Goal: Transaction & Acquisition: Purchase product/service

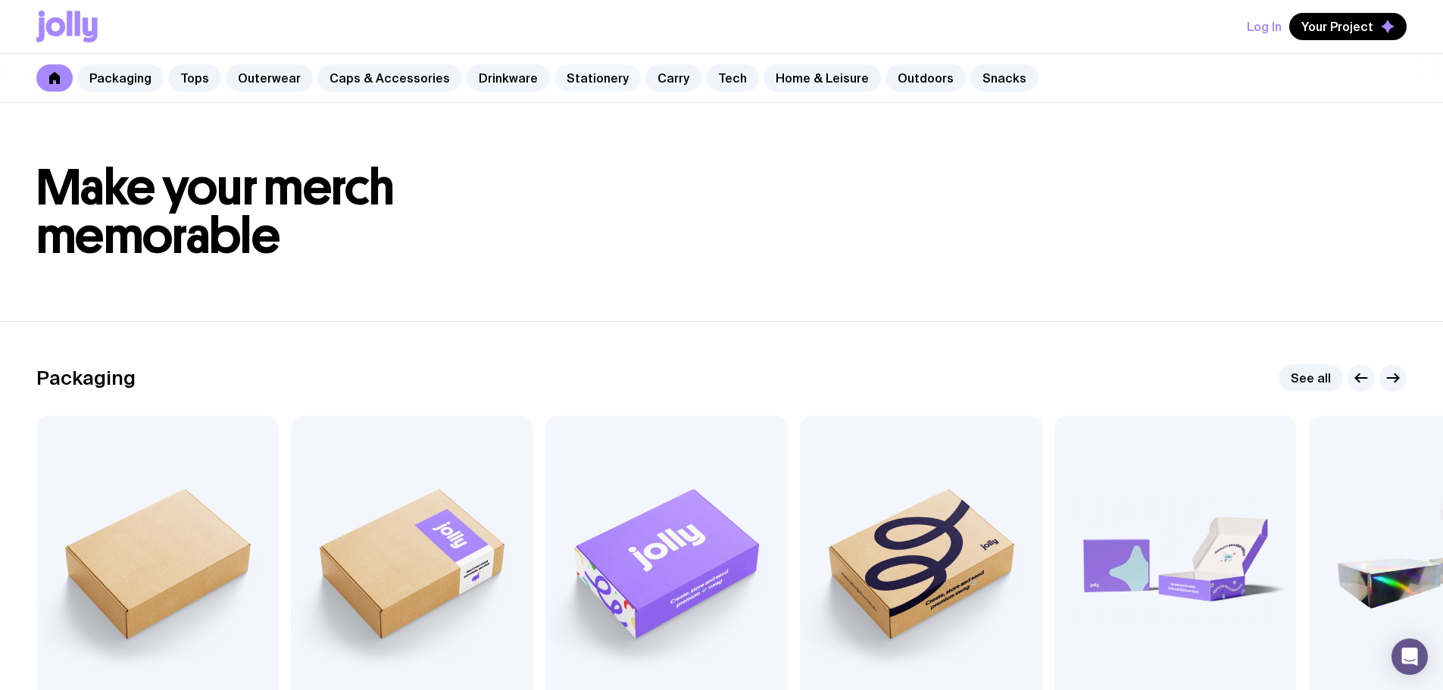
click at [572, 81] on link "Stationery" at bounding box center [598, 77] width 86 height 27
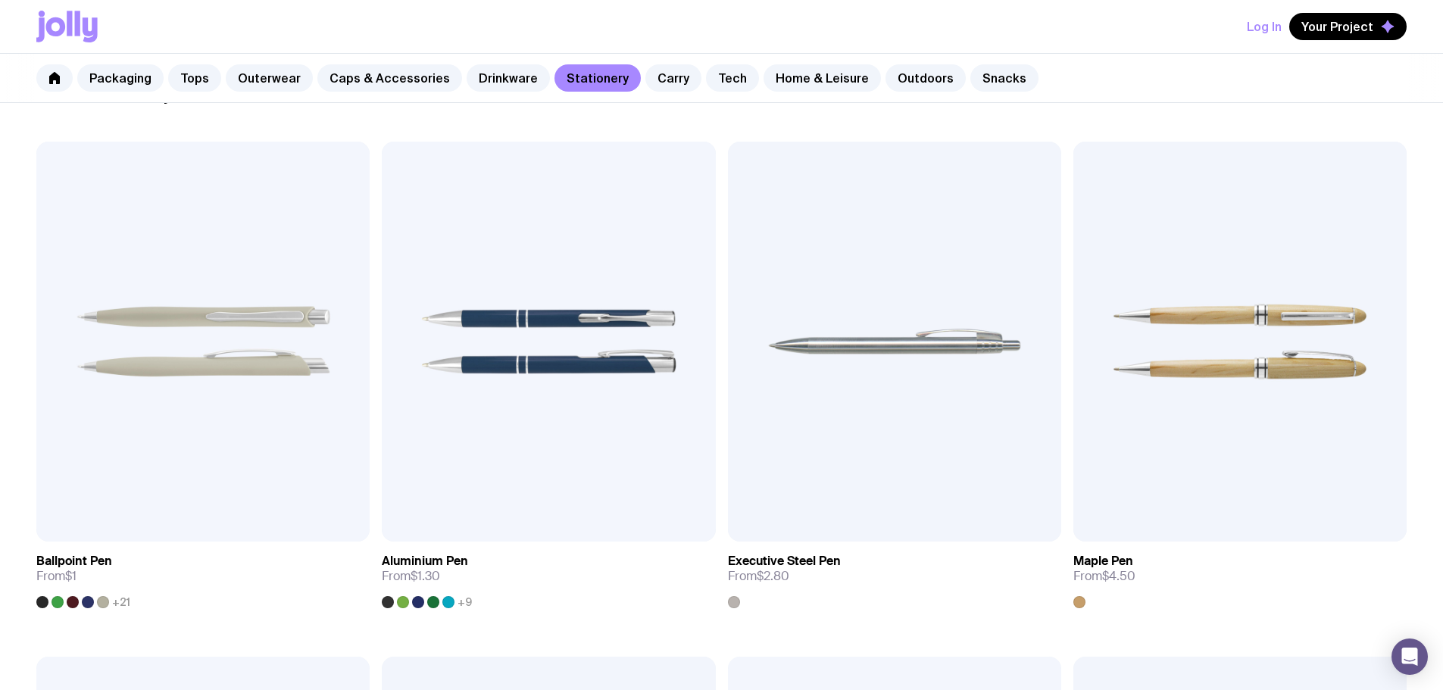
scroll to position [303, 0]
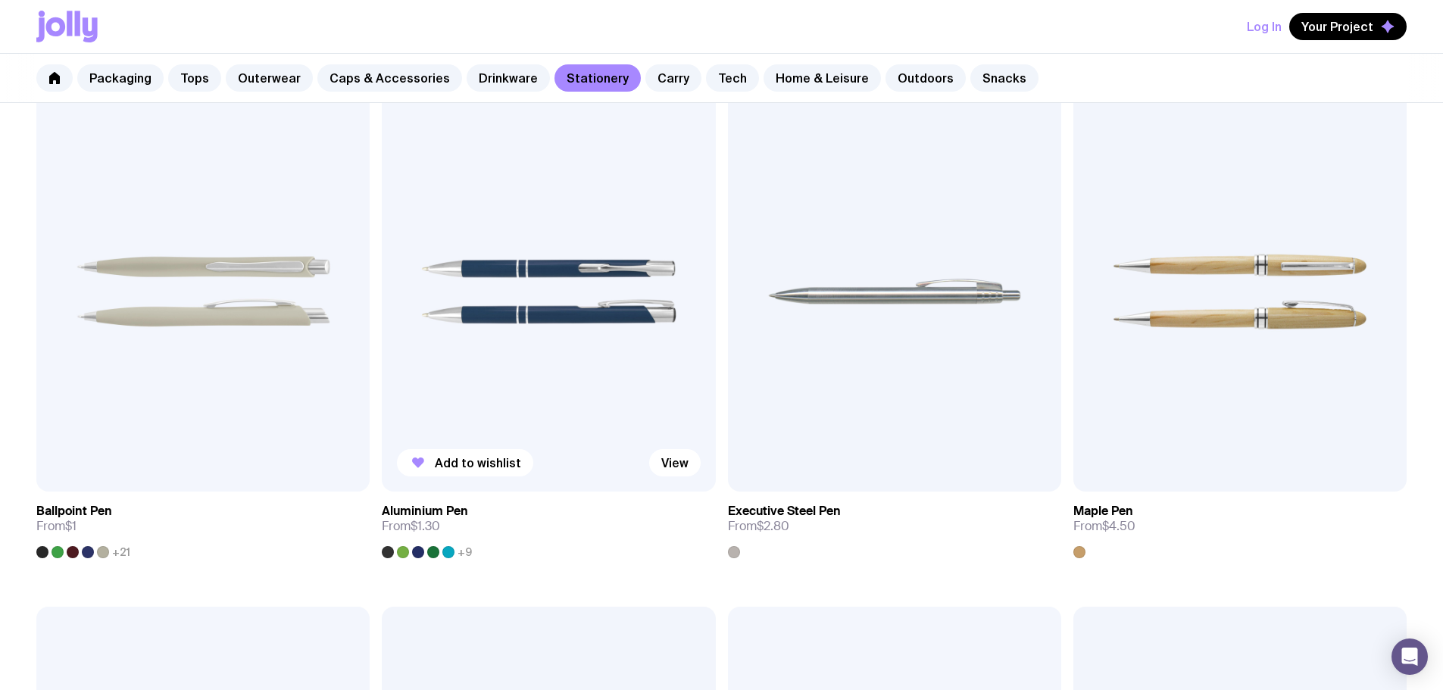
click at [385, 261] on img at bounding box center [548, 292] width 333 height 400
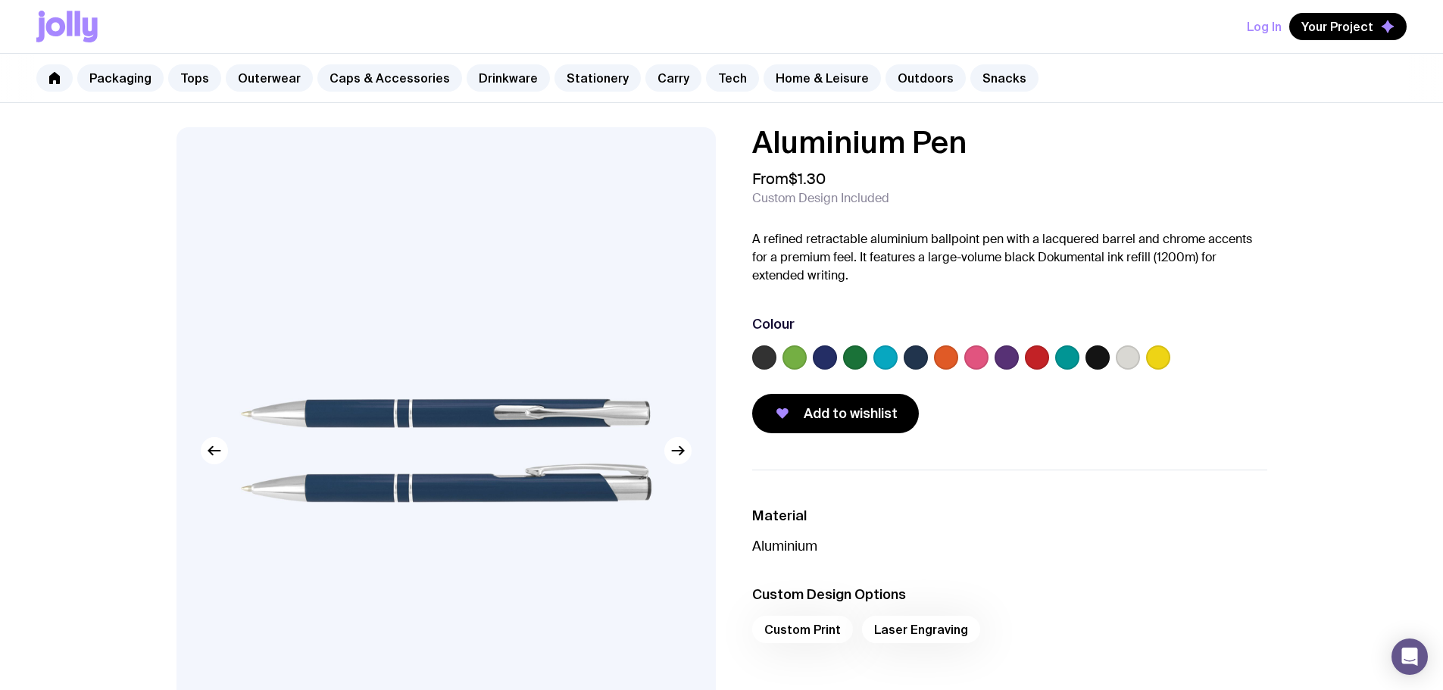
scroll to position [303, 0]
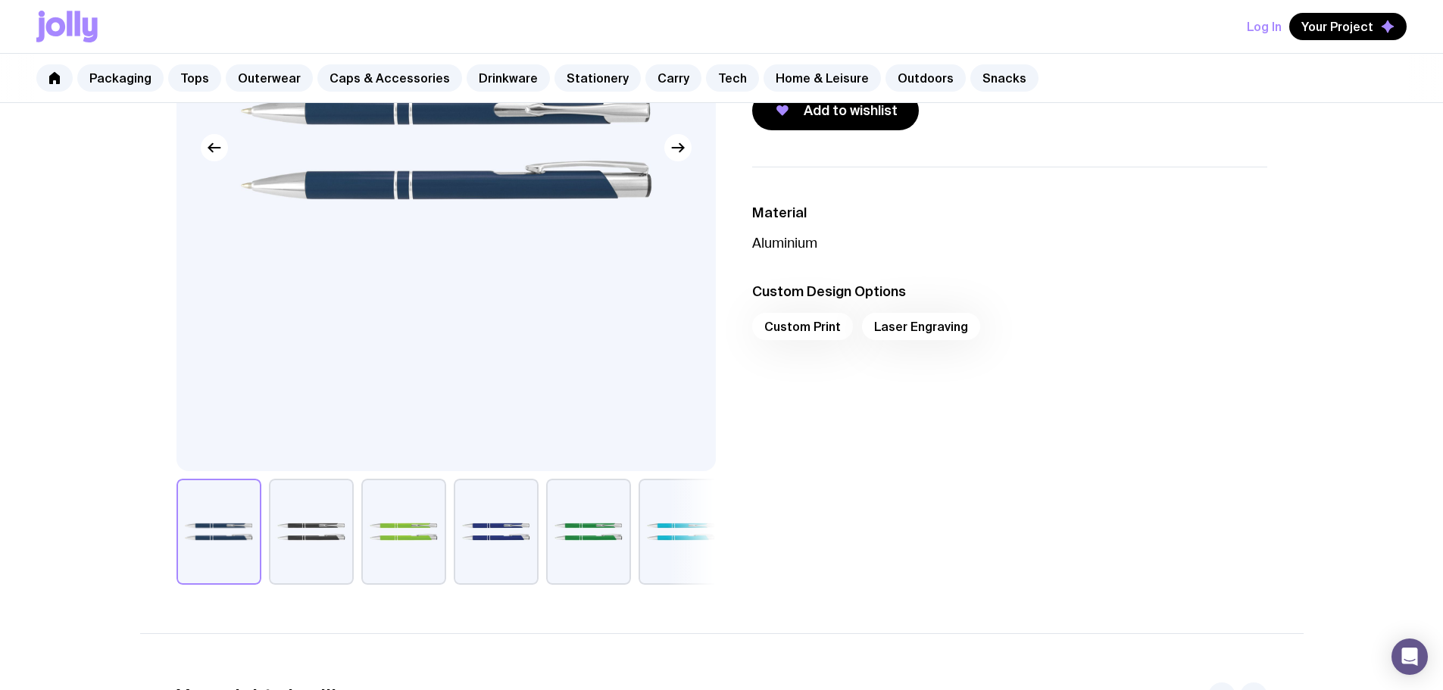
click at [901, 333] on div "Custom Print Laser Engraving" at bounding box center [1009, 331] width 515 height 36
click at [902, 330] on div "Custom Print Laser Engraving" at bounding box center [1009, 331] width 515 height 36
click at [496, 510] on button "button" at bounding box center [496, 532] width 85 height 106
click at [225, 558] on button "button" at bounding box center [219, 532] width 85 height 106
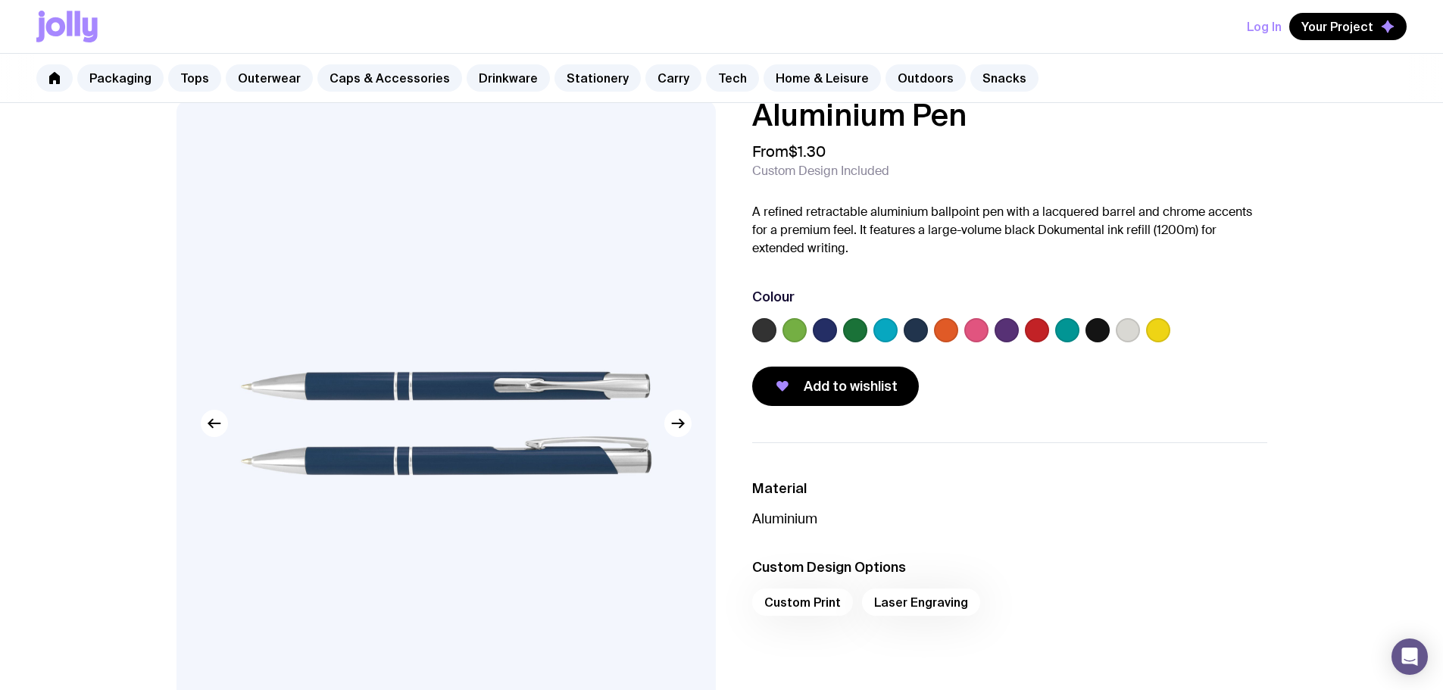
scroll to position [0, 0]
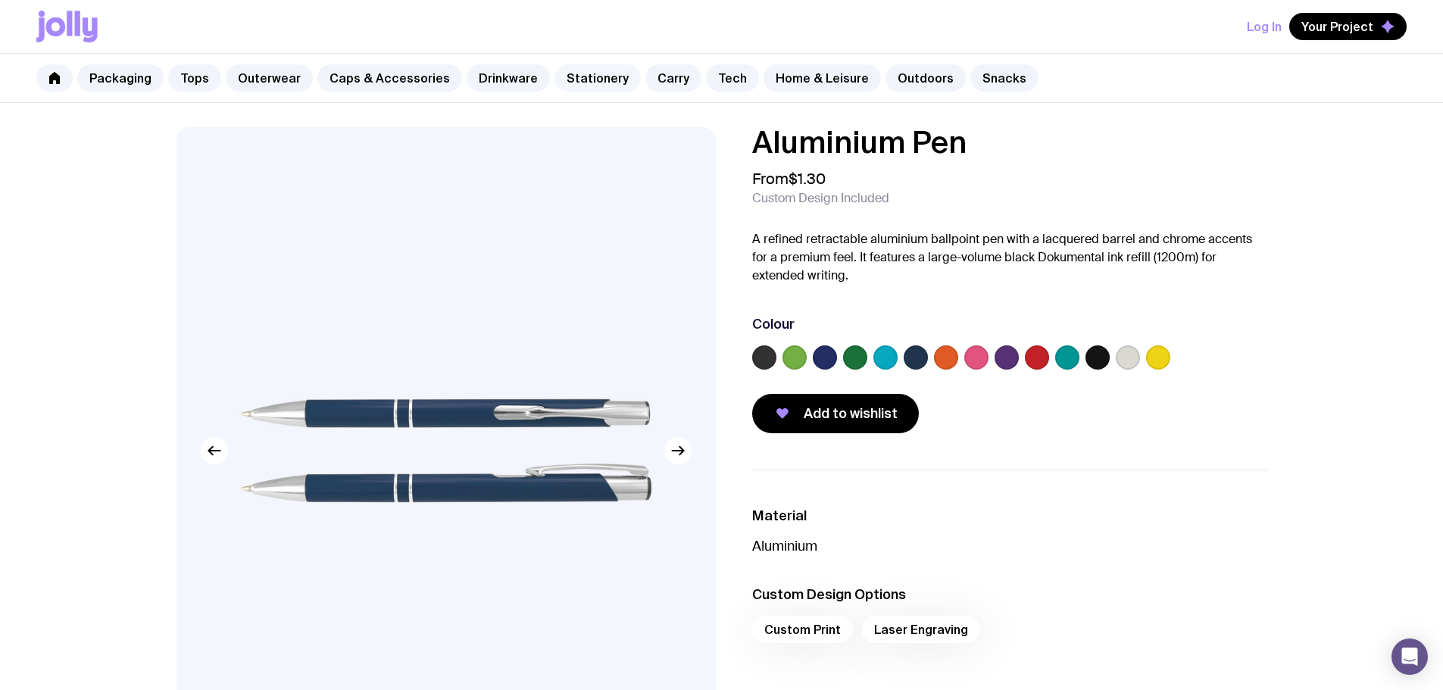
click at [580, 75] on link "Stationery" at bounding box center [598, 77] width 86 height 27
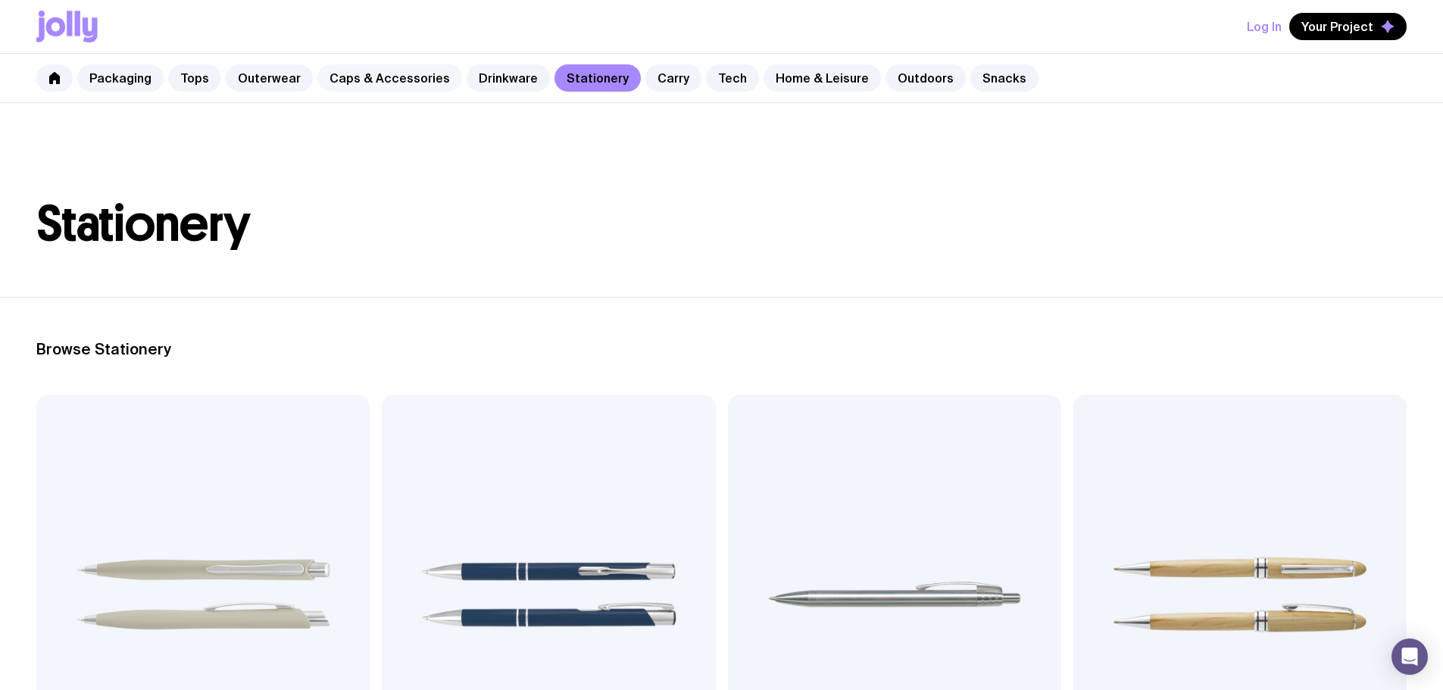
click at [412, 80] on link "Caps & Accessories" at bounding box center [389, 77] width 145 height 27
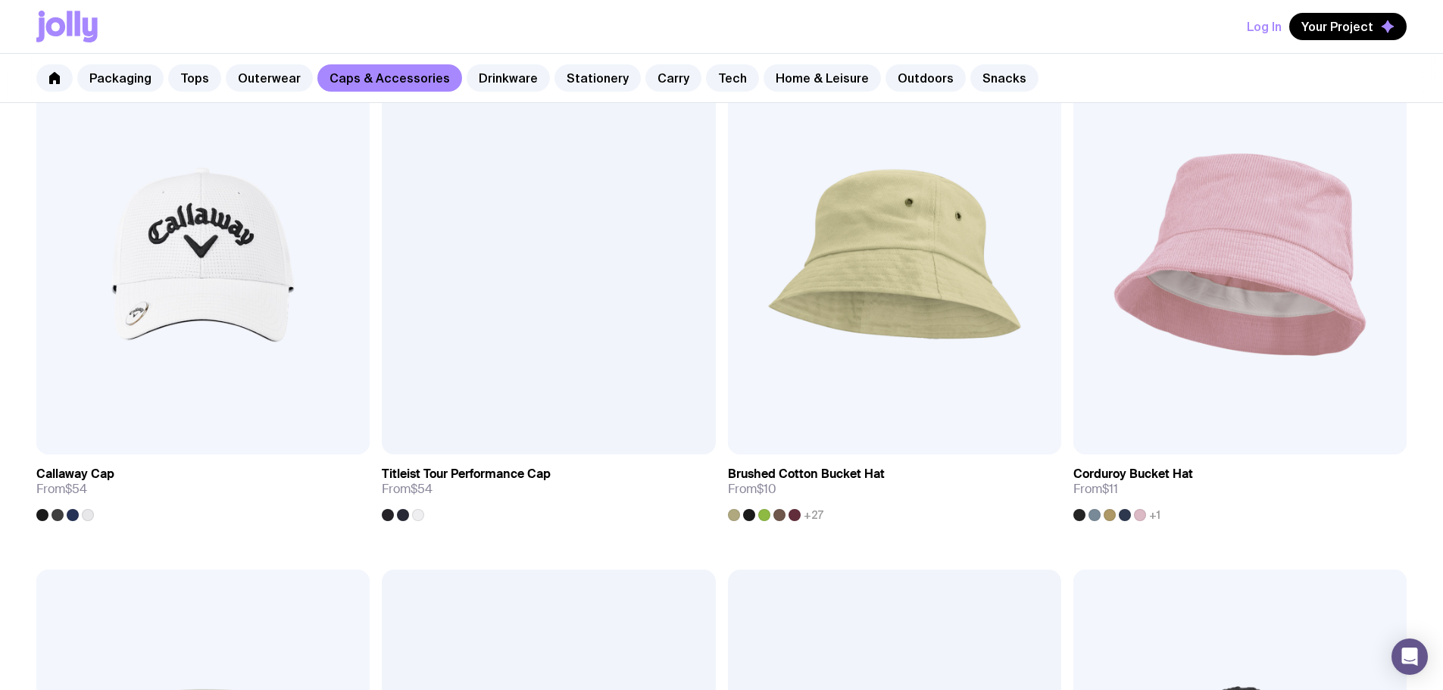
scroll to position [1364, 0]
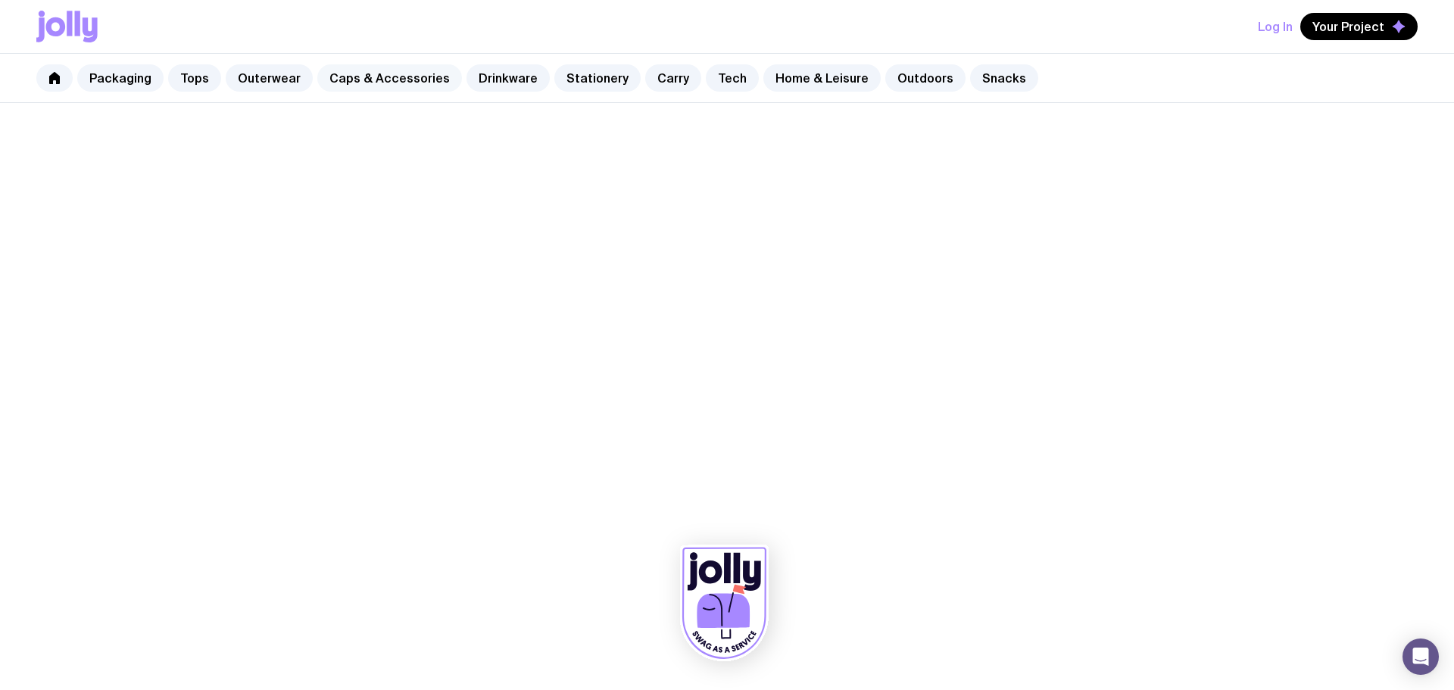
click at [323, 79] on link "Caps & Accessories" at bounding box center [389, 77] width 145 height 27
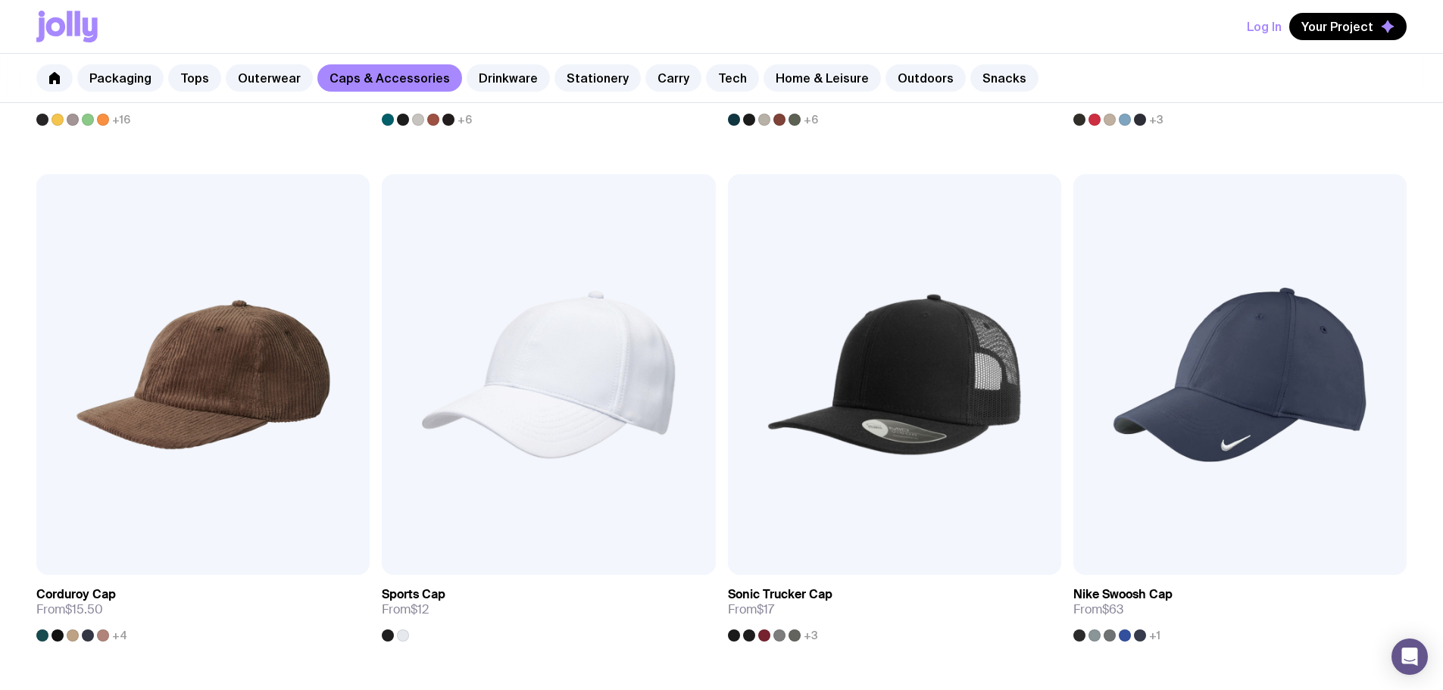
scroll to position [1136, 0]
